Goal: Check status: Check status

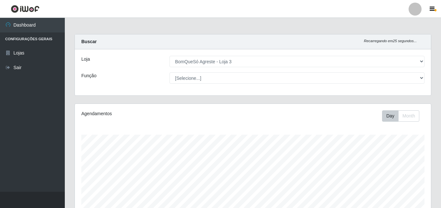
select select "215"
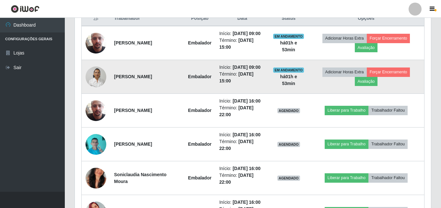
scroll to position [302, 0]
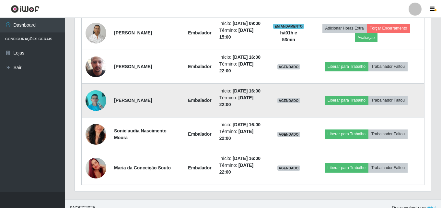
click at [100, 97] on img at bounding box center [96, 101] width 21 height 28
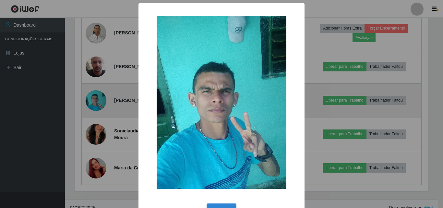
click at [100, 97] on div "× OK Cancel" at bounding box center [221, 104] width 443 height 208
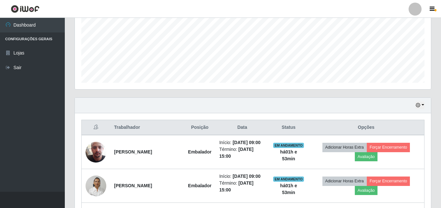
scroll to position [148, 0]
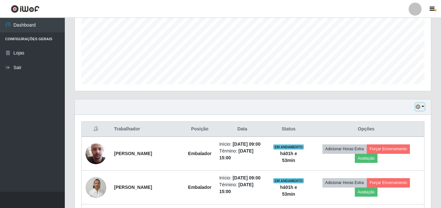
click at [421, 108] on icon "button" at bounding box center [418, 106] width 5 height 5
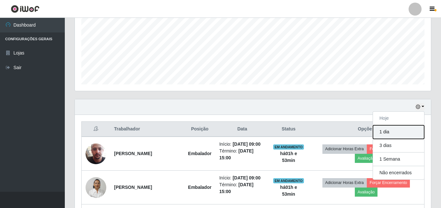
click at [402, 133] on button "1 dia" at bounding box center [398, 132] width 51 height 14
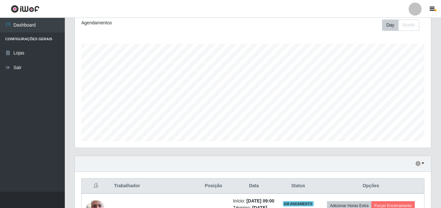
scroll to position [90, 0]
click at [420, 164] on icon "button" at bounding box center [418, 163] width 5 height 5
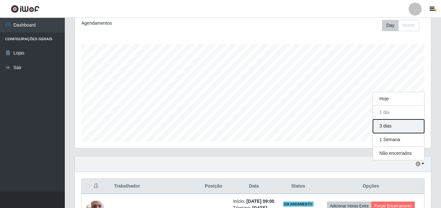
click at [402, 132] on button "3 dias" at bounding box center [398, 126] width 51 height 14
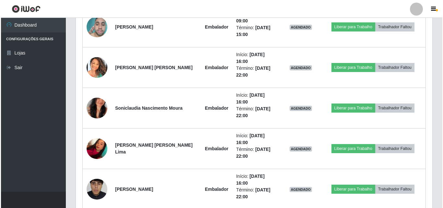
scroll to position [594, 0]
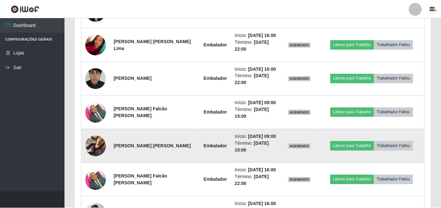
scroll to position [135, 353]
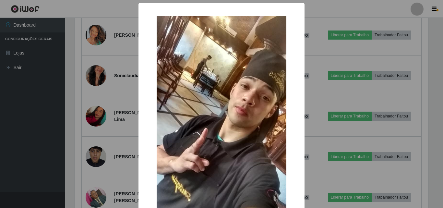
click at [96, 138] on div "× OK Cancel" at bounding box center [221, 104] width 443 height 208
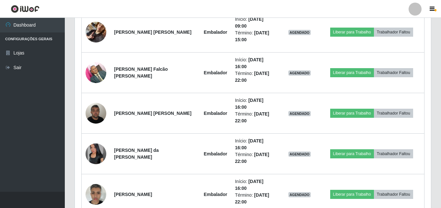
scroll to position [917, 0]
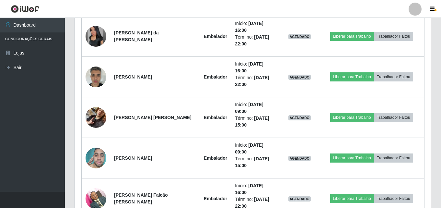
click at [158, 178] on td "[PERSON_NAME] Falcão [PERSON_NAME]" at bounding box center [155, 198] width 90 height 41
